Goal: Task Accomplishment & Management: Use online tool/utility

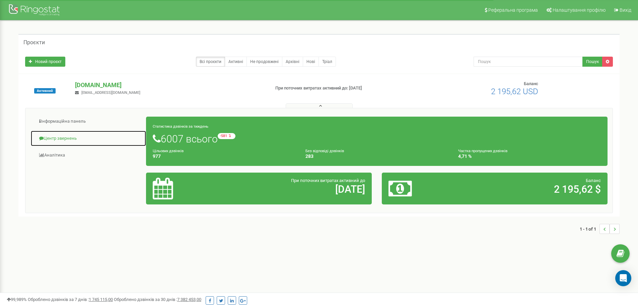
click at [68, 140] on link "Центр звернень" at bounding box center [88, 138] width 116 height 16
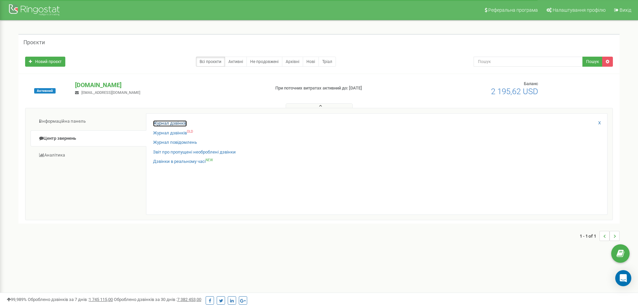
click at [169, 123] on link "Журнал дзвінків" at bounding box center [170, 123] width 34 height 6
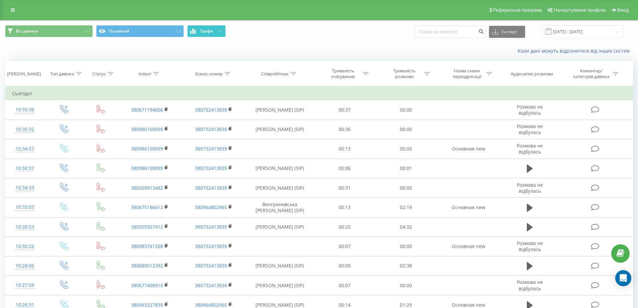
click at [212, 30] on span "Графік" at bounding box center [206, 31] width 13 height 5
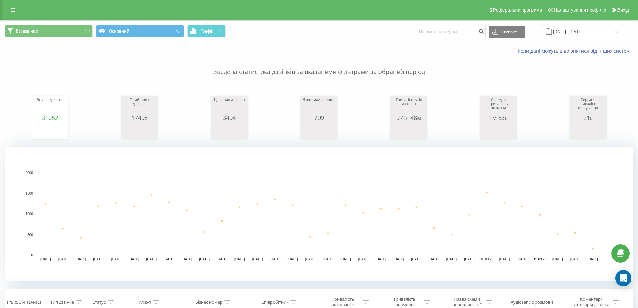
click at [569, 31] on input "22.08.2025 - 22.09.2025" at bounding box center [582, 31] width 81 height 13
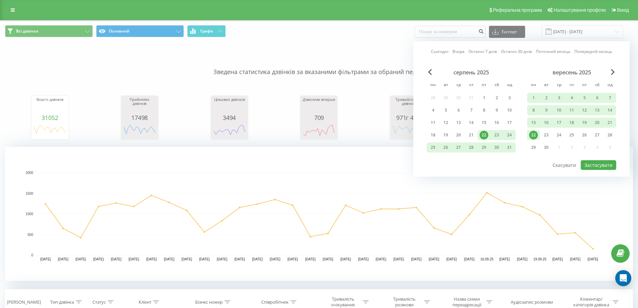
click at [533, 137] on div "22" at bounding box center [533, 135] width 9 height 9
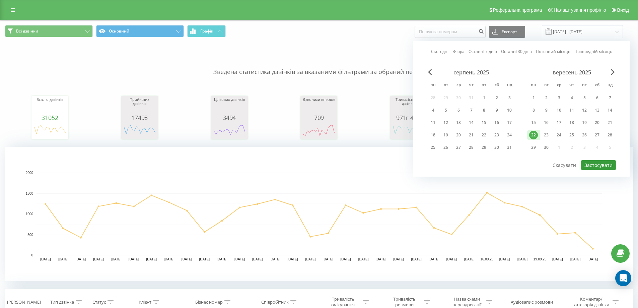
click at [594, 160] on button "Застосувати" at bounding box center [599, 165] width 36 height 10
type input "22.09.2025 - 22.09.2025"
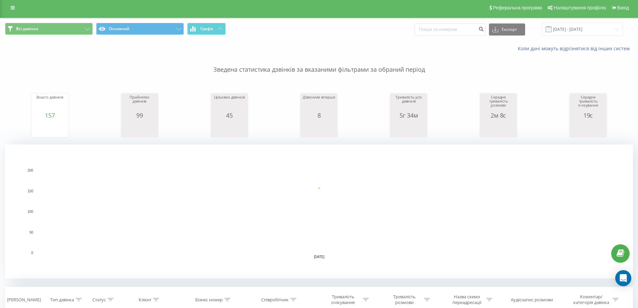
scroll to position [201, 0]
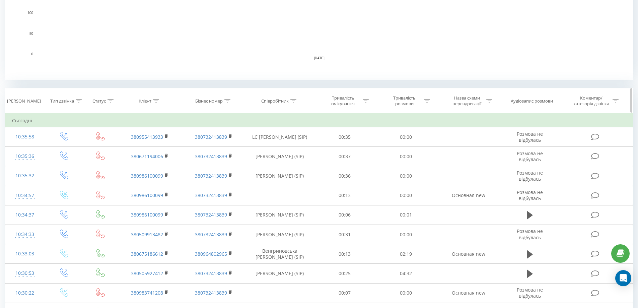
click at [290, 100] on div "Співробітник" at bounding box center [278, 101] width 35 height 6
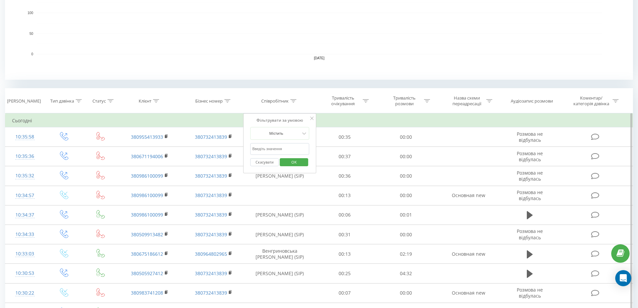
click at [275, 145] on input "text" at bounding box center [279, 149] width 59 height 12
type input "Степко"
drag, startPoint x: 312, startPoint y: 162, endPoint x: 303, endPoint y: 161, distance: 9.1
click at [311, 162] on div "Фільтрувати за умовою Містить Степко Скасувати OK" at bounding box center [279, 143] width 73 height 60
click at [302, 161] on span "OK" at bounding box center [294, 162] width 19 height 10
